Goal: Use online tool/utility: Utilize a website feature to perform a specific function

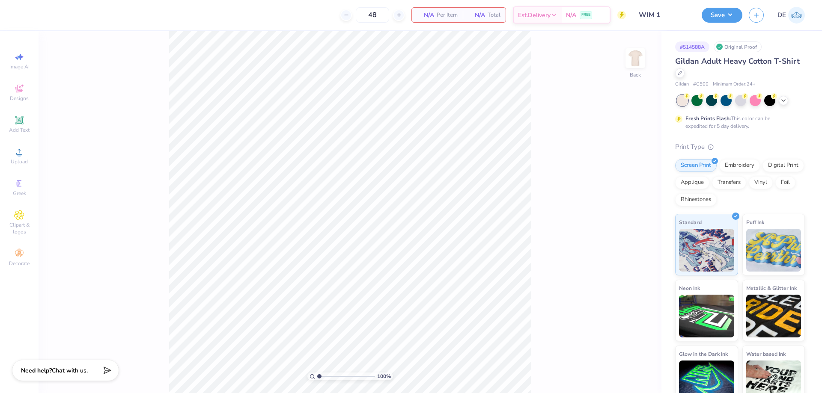
click at [18, 152] on icon at bounding box center [19, 152] width 10 height 10
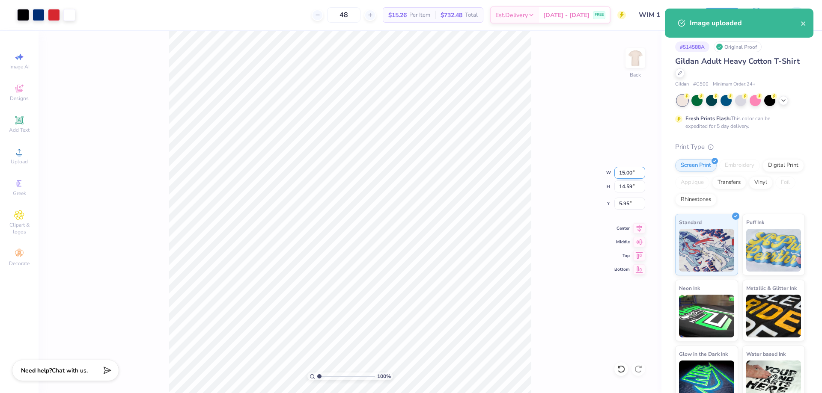
click at [618, 176] on input "15.00" at bounding box center [629, 173] width 31 height 12
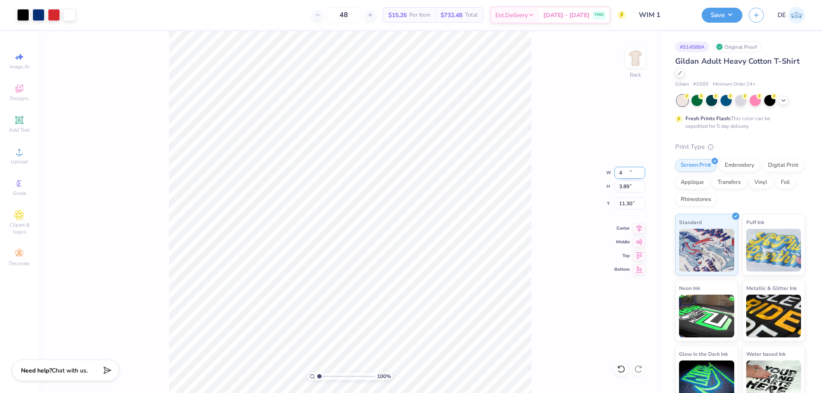
type input "4.00"
type input "3.89"
click at [625, 205] on input "11.30" at bounding box center [629, 204] width 31 height 12
type input "3.00"
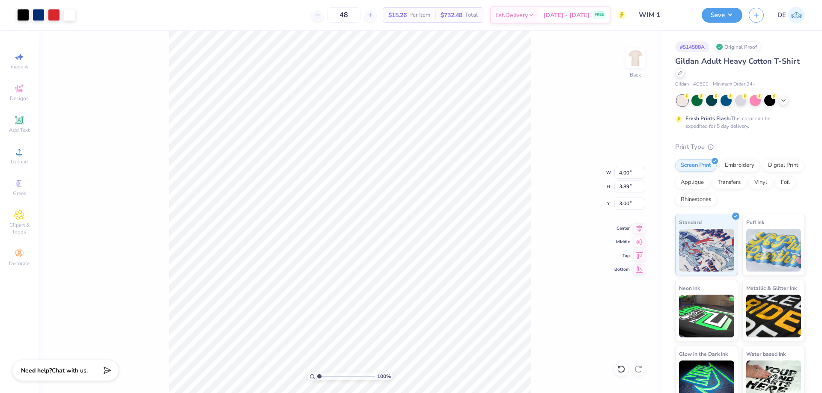
click at [616, 180] on div "100 % Back W 4.00 4.00 " H 3.89 3.89 " Y 3.00 3.00 " Center Middle Top Bottom" at bounding box center [350, 212] width 623 height 362
click at [616, 180] on div "100 % Back W 4.00 H 3.89 Y 3.00 Center Middle Top Bottom" at bounding box center [350, 212] width 623 height 362
click at [622, 171] on input "4.00" at bounding box center [629, 173] width 31 height 12
type input "5.00"
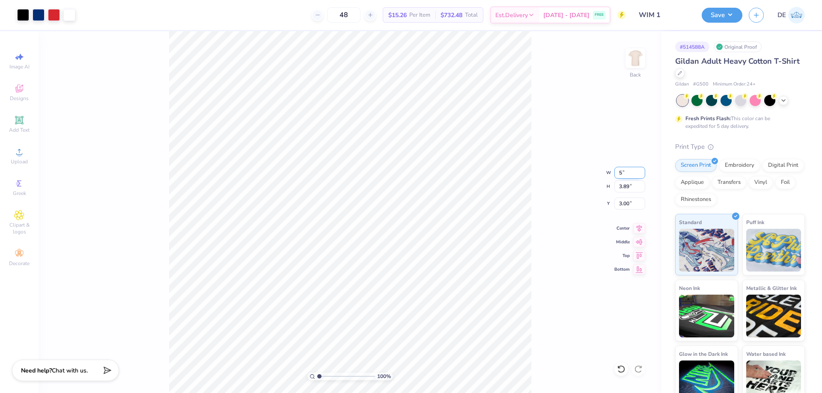
type input "4.86"
click at [625, 205] on input "2.51" at bounding box center [629, 204] width 31 height 12
type input "3.00"
click at [547, 194] on div "100 % Back W 5.00 5.00 " H 4.86 4.86 " Y 3.00 3.00 " Center Middle Top Bottom" at bounding box center [350, 212] width 623 height 362
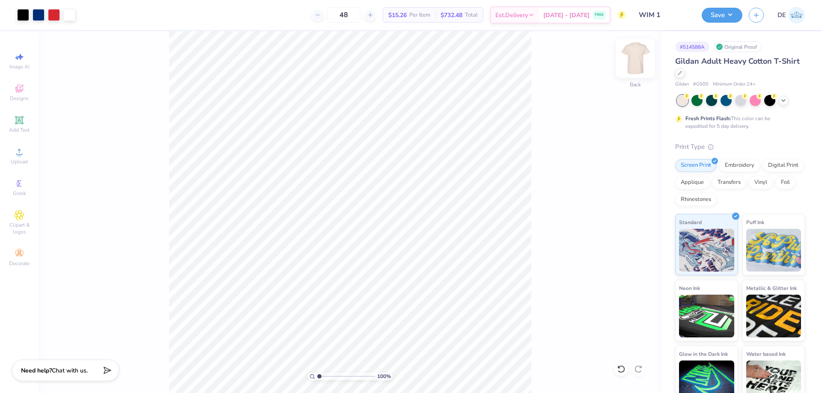
click at [634, 61] on img at bounding box center [635, 58] width 34 height 34
click at [11, 155] on div "Upload" at bounding box center [19, 155] width 30 height 25
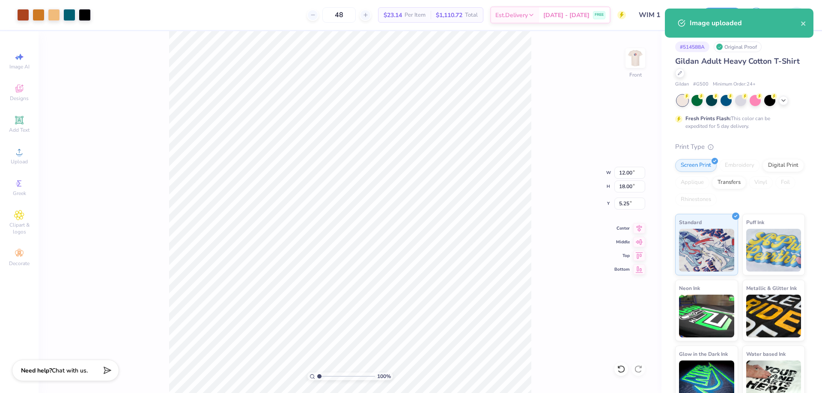
click at [613, 185] on div "100 % Front W 12.00 12.00 " H 18.00 18.00 " Y 5.25 5.25 " Center Middle Top Bot…" at bounding box center [350, 212] width 623 height 362
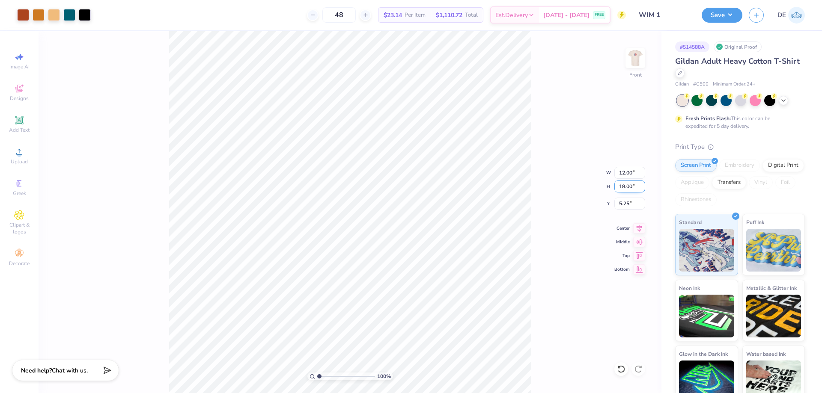
click at [627, 188] on input "18.00" at bounding box center [629, 187] width 31 height 12
type input "15"
type input "10.00"
type input "15.00"
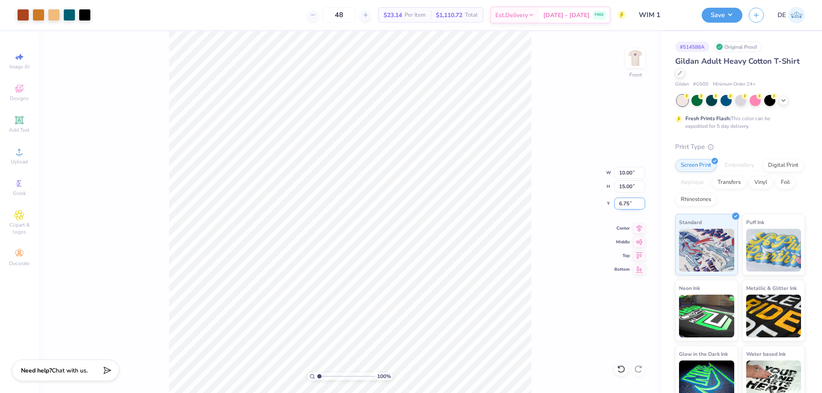
click at [623, 199] on input "6.75" at bounding box center [629, 204] width 31 height 12
type input "3.00"
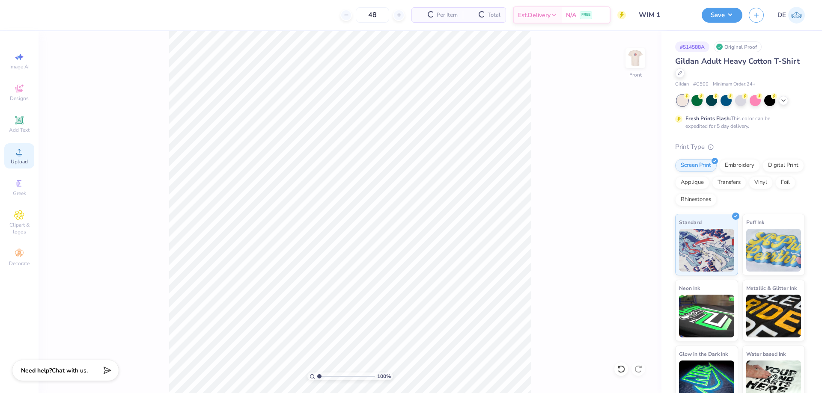
click at [27, 152] on div "Upload" at bounding box center [19, 155] width 30 height 25
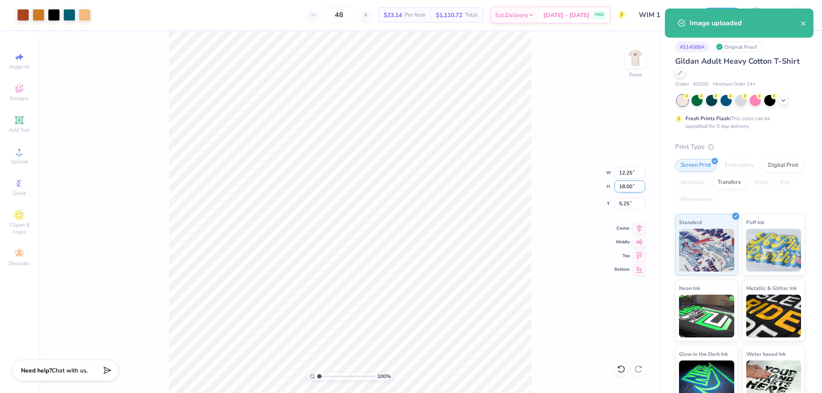
click at [618, 187] on input "18.00" at bounding box center [629, 187] width 31 height 12
click at [617, 186] on input "18.00" at bounding box center [629, 187] width 31 height 12
type input "15"
type input "10.21"
type input "15.00"
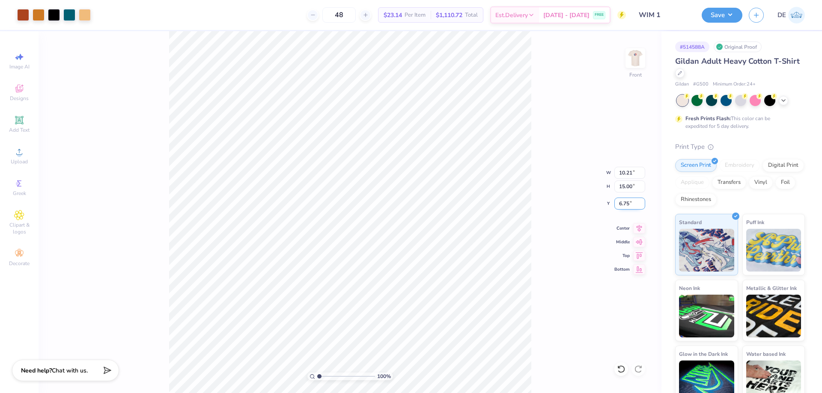
click at [619, 203] on input "6.75" at bounding box center [629, 204] width 31 height 12
type input "3.00"
click at [624, 62] on div "100 % Front" at bounding box center [350, 212] width 623 height 362
click at [634, 57] on img at bounding box center [635, 58] width 34 height 34
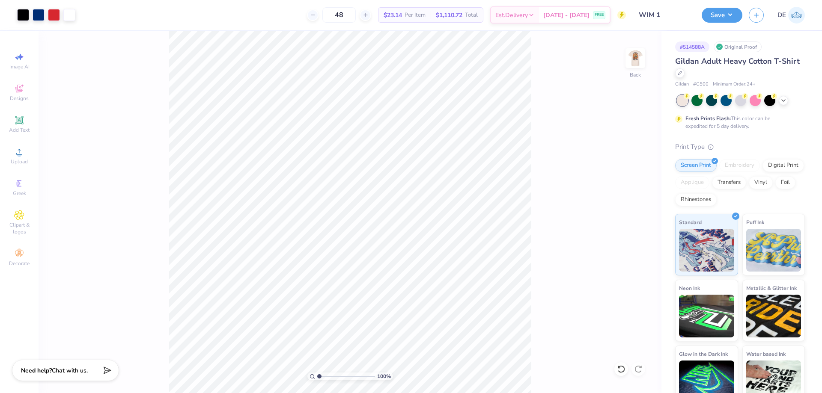
click at [634, 57] on img at bounding box center [635, 58] width 17 height 17
click at [710, 24] on div "Save DE" at bounding box center [762, 15] width 120 height 30
click at [637, 58] on img at bounding box center [635, 58] width 34 height 34
click at [630, 64] on img at bounding box center [635, 58] width 17 height 17
click at [714, 9] on button "Save" at bounding box center [722, 13] width 41 height 15
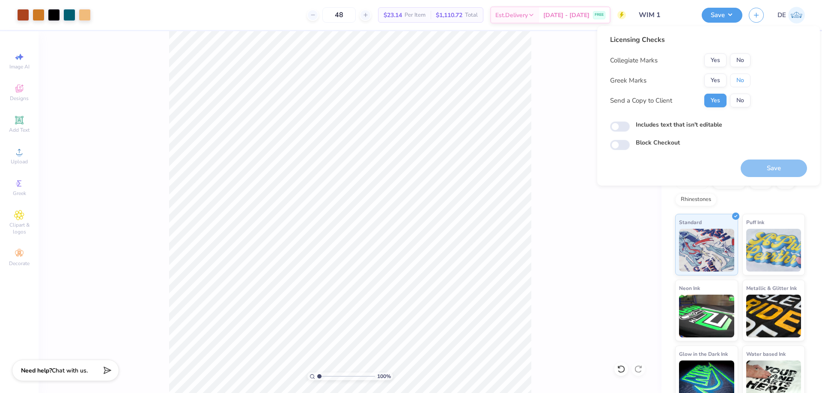
drag, startPoint x: 732, startPoint y: 75, endPoint x: 736, endPoint y: 70, distance: 5.8
click at [734, 76] on button "No" at bounding box center [740, 81] width 21 height 14
click at [737, 67] on div "Collegiate Marks Yes No Greek Marks Yes No Send a Copy to Client Yes No" at bounding box center [680, 81] width 140 height 54
click at [746, 62] on button "No" at bounding box center [740, 61] width 21 height 14
click at [772, 167] on button "Save" at bounding box center [774, 169] width 66 height 18
